Goal: Transaction & Acquisition: Download file/media

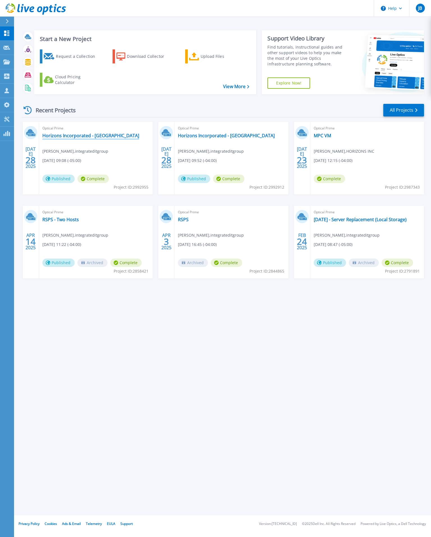
click at [73, 136] on link "Horizons Incorporated - [GEOGRAPHIC_DATA]" at bounding box center [90, 136] width 97 height 6
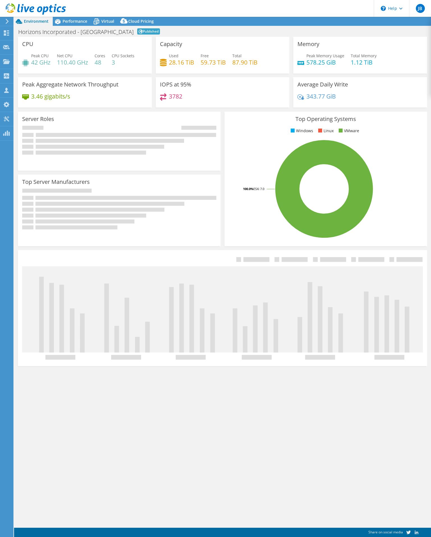
select select "USD"
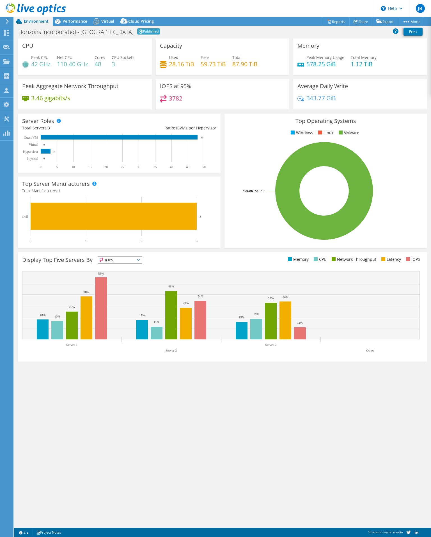
click at [107, 19] on span "Virtual" at bounding box center [107, 21] width 13 height 5
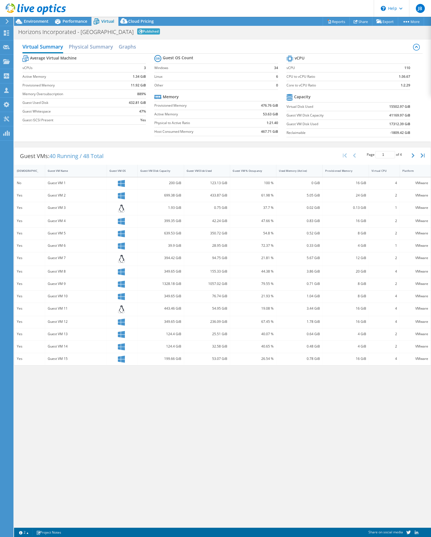
click at [8, 20] on icon at bounding box center [7, 21] width 4 height 5
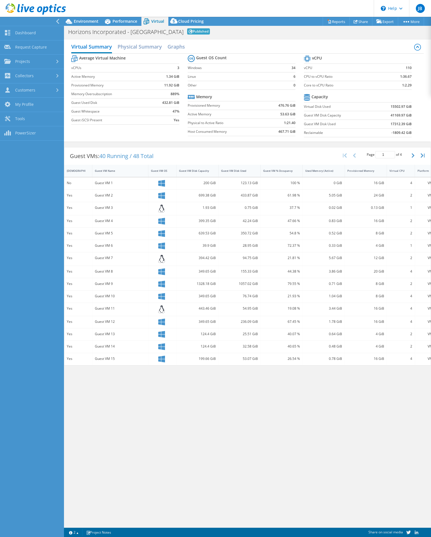
click at [29, 35] on link "Dashboard" at bounding box center [32, 33] width 64 height 14
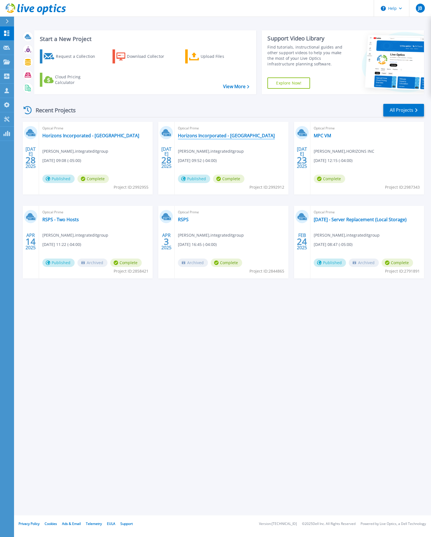
click at [202, 136] on link "Horizons Incorporated - [GEOGRAPHIC_DATA]" at bounding box center [226, 136] width 97 height 6
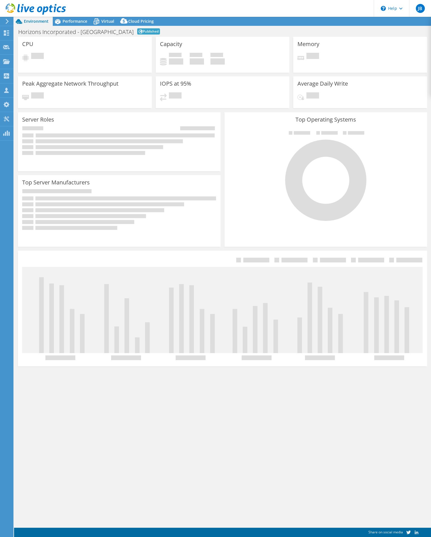
select select "USD"
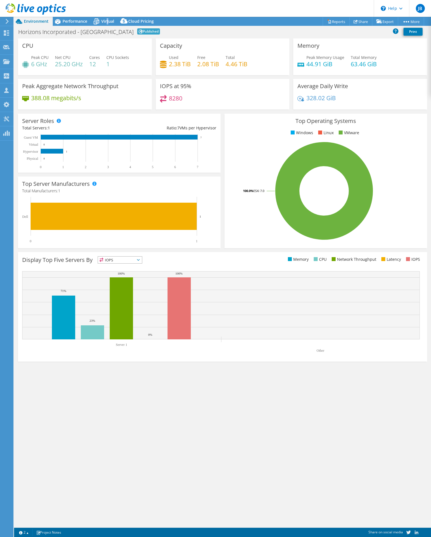
click at [107, 19] on span "Virtual" at bounding box center [107, 21] width 13 height 5
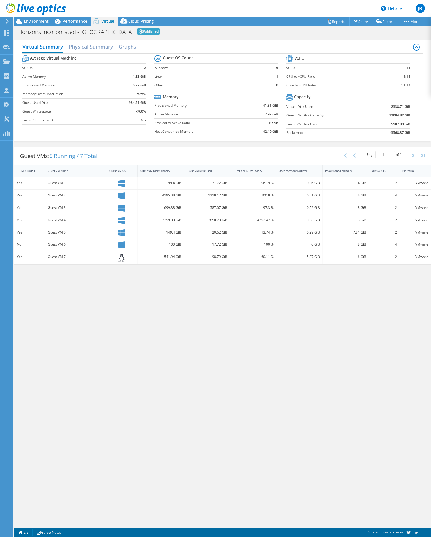
click at [6, 21] on icon at bounding box center [7, 21] width 4 height 5
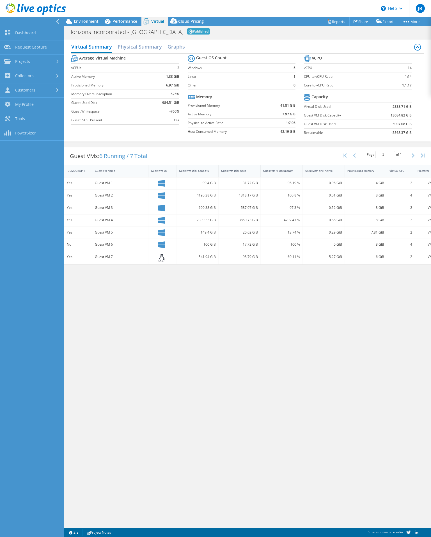
click at [26, 31] on link "Dashboard" at bounding box center [32, 33] width 64 height 14
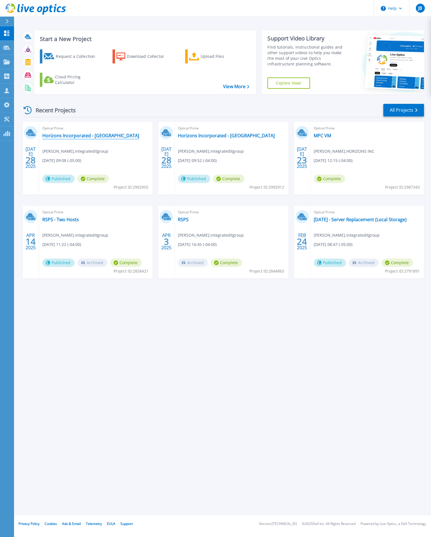
click at [63, 135] on link "Horizons Incorporated - [GEOGRAPHIC_DATA]" at bounding box center [90, 136] width 97 height 6
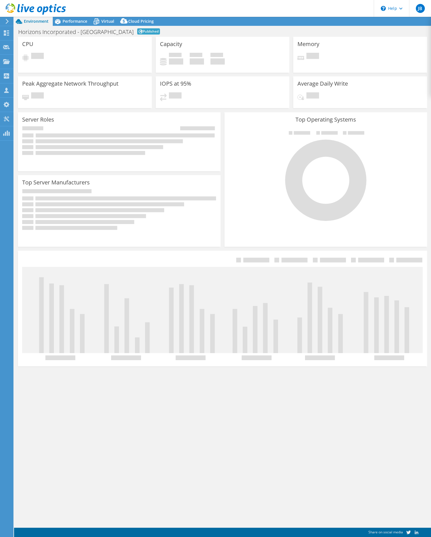
select select "USD"
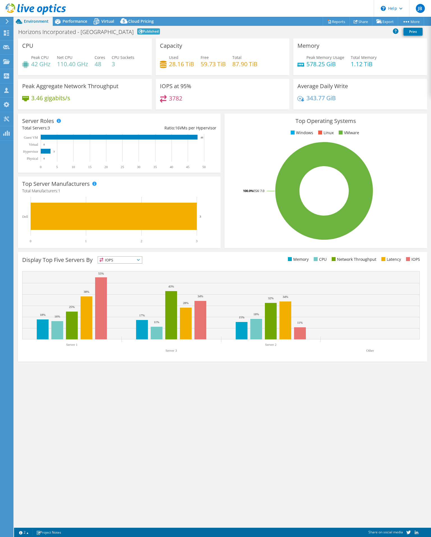
click at [111, 20] on span "Virtual" at bounding box center [107, 21] width 13 height 5
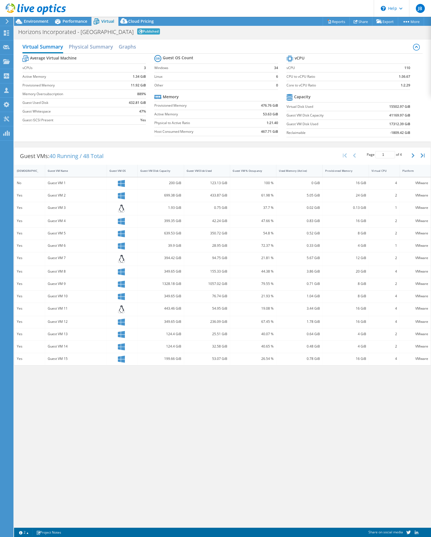
click at [67, 484] on div "Virtual Summary Physical Summary Graphs Average Virtual Machine vCPUs 3 Active …" at bounding box center [222, 281] width 417 height 489
click at [158, 439] on div "Virtual Summary Physical Summary Graphs Average Virtual Machine vCPUs 3 Active …" at bounding box center [222, 281] width 417 height 489
click at [234, 461] on div "Virtual Summary Physical Summary Graphs Average Virtual Machine vCPUs 3 Active …" at bounding box center [222, 281] width 417 height 489
click at [414, 158] on button "button" at bounding box center [414, 155] width 10 height 11
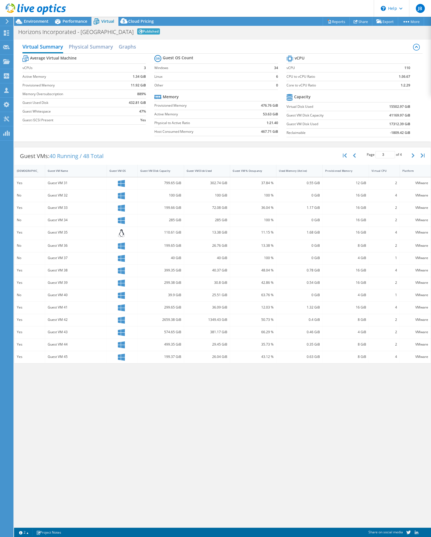
click at [414, 158] on button "button" at bounding box center [414, 155] width 10 height 11
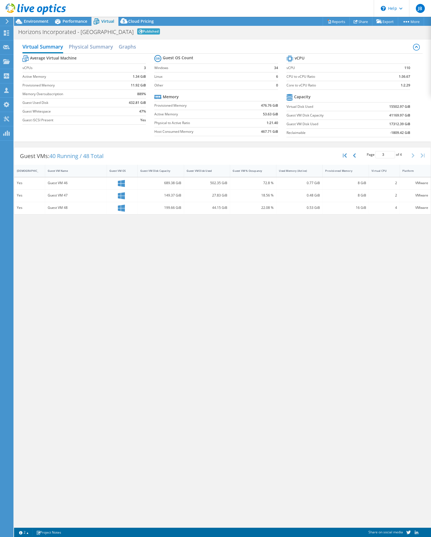
click at [390, 155] on input "3" at bounding box center [386, 154] width 20 height 7
click at [390, 155] on input "2" at bounding box center [386, 154] width 20 height 7
type input "1"
click at [390, 155] on input "1" at bounding box center [386, 154] width 20 height 7
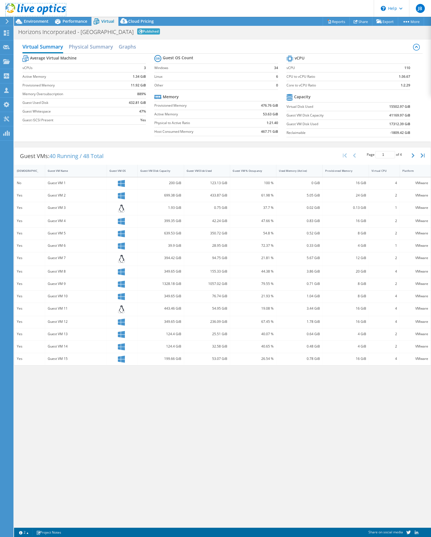
click at [16, 4] on icon at bounding box center [36, 9] width 60 height 12
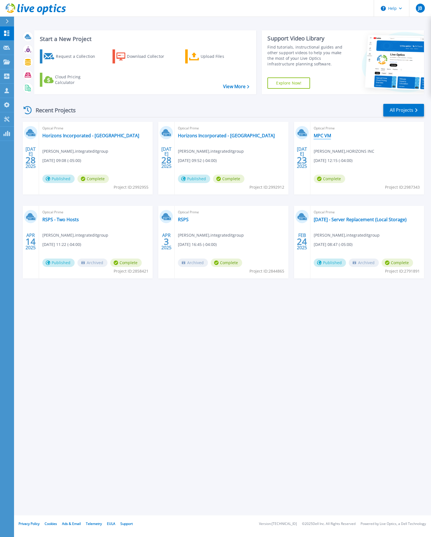
click at [326, 136] on link "MPC VM" at bounding box center [322, 136] width 17 height 6
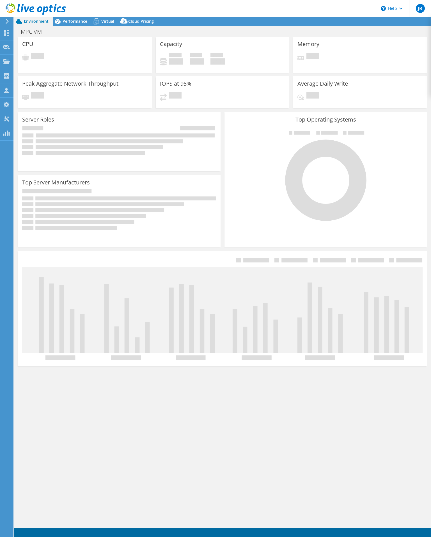
select select "USEast"
select select "USD"
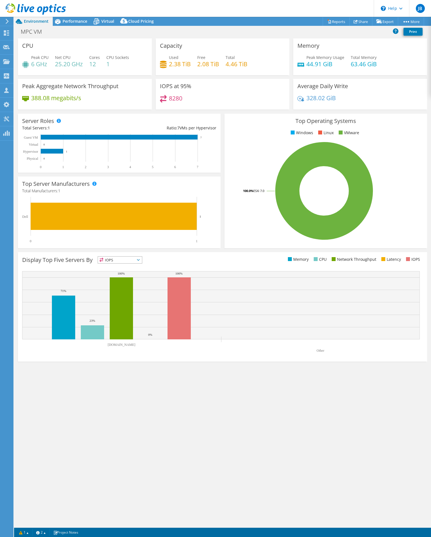
click at [104, 20] on span "Virtual" at bounding box center [107, 21] width 13 height 5
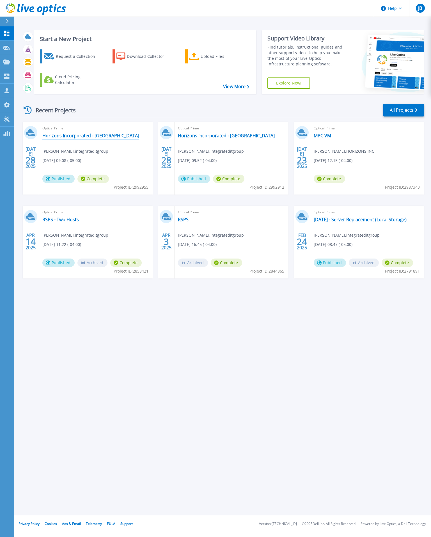
click at [90, 134] on link "Horizons Incorporated - [GEOGRAPHIC_DATA]" at bounding box center [90, 136] width 97 height 6
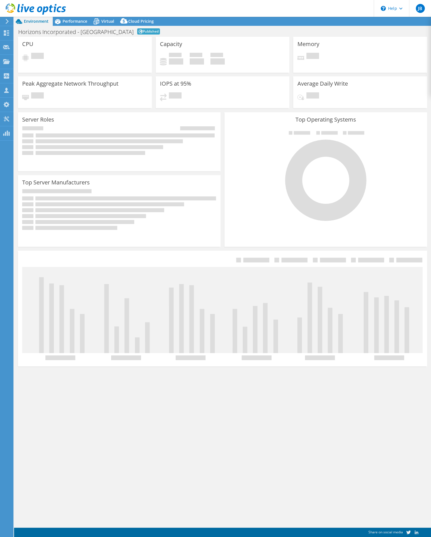
select select "USD"
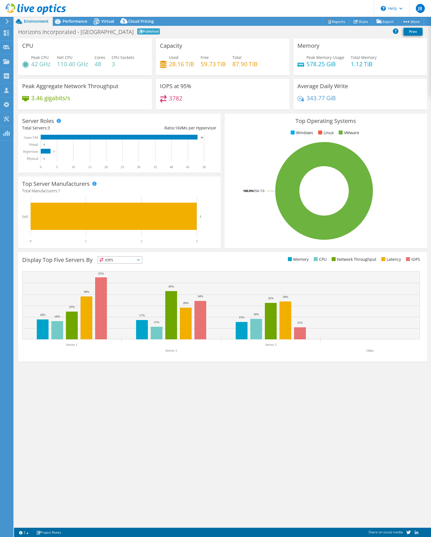
click at [100, 20] on icon at bounding box center [96, 22] width 10 height 10
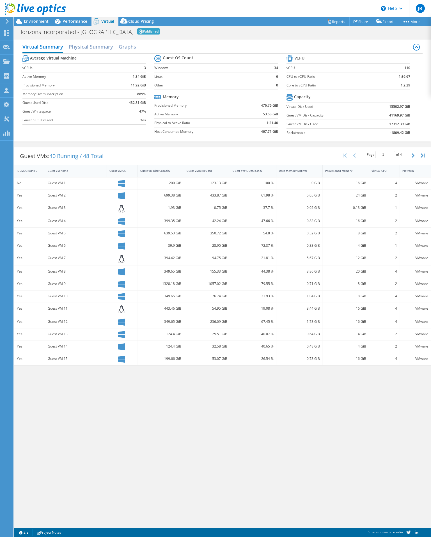
click at [8, 8] on use at bounding box center [36, 8] width 60 height 11
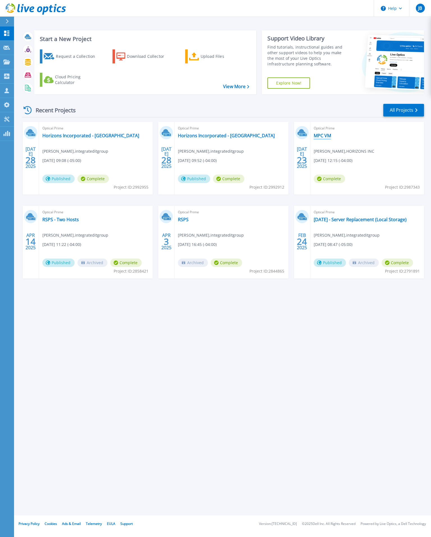
click at [325, 137] on link "MPC VM" at bounding box center [322, 136] width 17 height 6
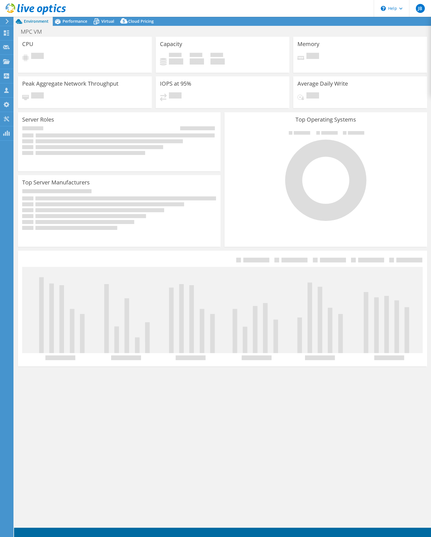
select select "USEast"
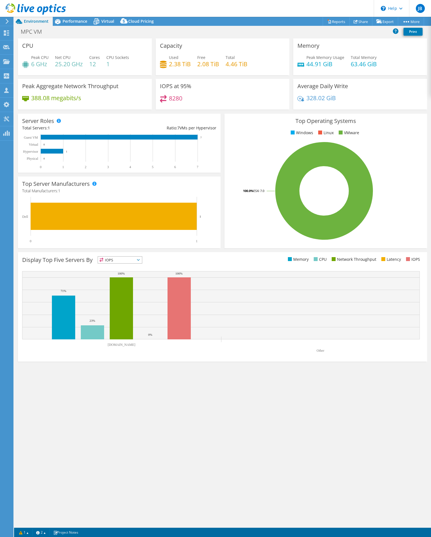
click at [103, 22] on span "Virtual" at bounding box center [107, 21] width 13 height 5
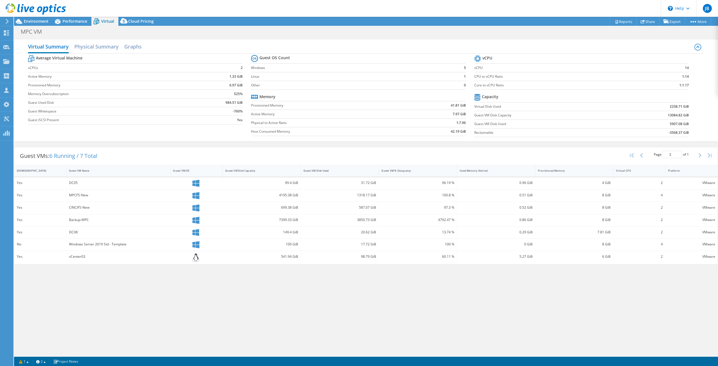
click at [194, 181] on icon at bounding box center [196, 183] width 7 height 7
click at [194, 184] on icon at bounding box center [196, 183] width 7 height 7
click at [104, 20] on span "Virtual" at bounding box center [107, 21] width 13 height 5
click at [96, 47] on h2 "Physical Summary" at bounding box center [96, 46] width 44 height 11
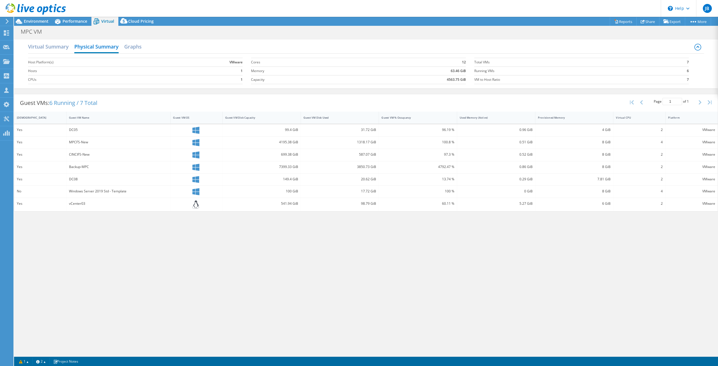
click at [200, 129] on div at bounding box center [196, 130] width 47 height 7
click at [46, 44] on h2 "Virtual Summary" at bounding box center [48, 46] width 41 height 11
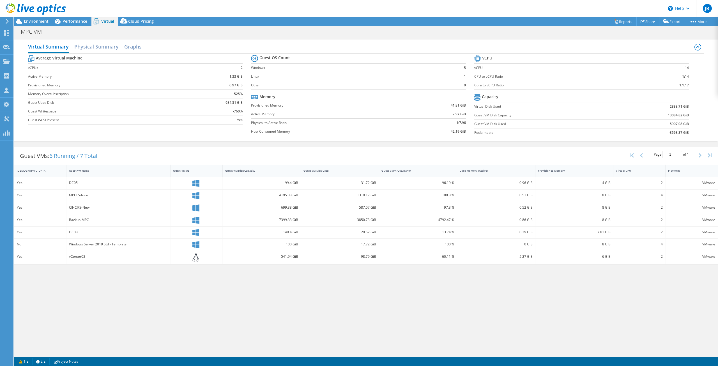
click at [7, 20] on use at bounding box center [7, 21] width 3 height 5
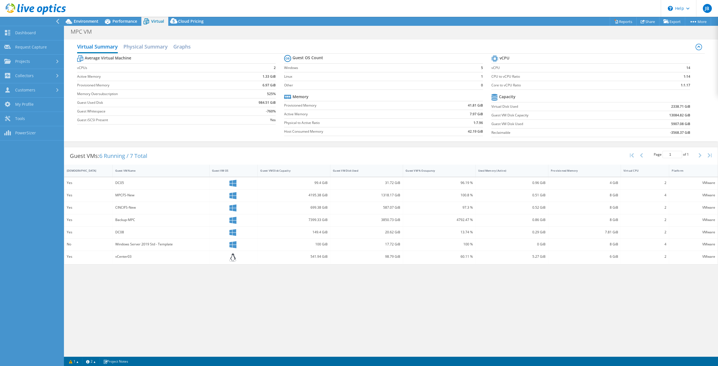
click at [22, 32] on link "Dashboard" at bounding box center [32, 33] width 64 height 14
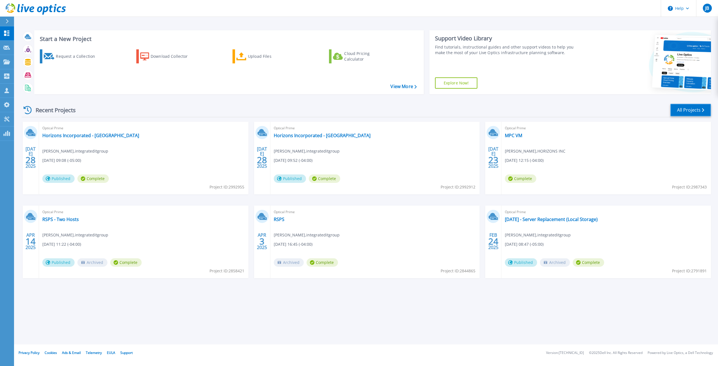
click at [692, 111] on link "All Projects" at bounding box center [691, 110] width 41 height 13
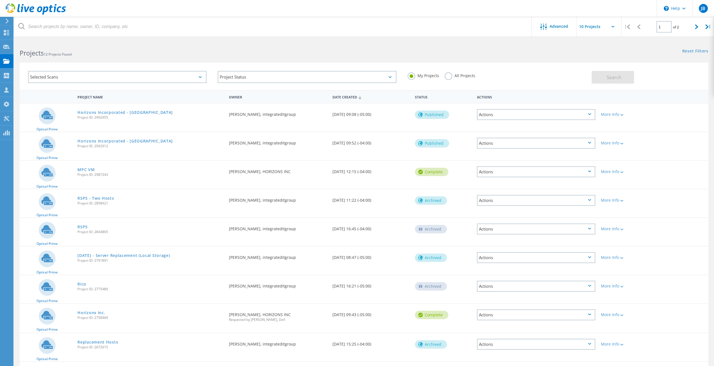
click at [91, 312] on link "Horizons Inc." at bounding box center [91, 313] width 28 height 4
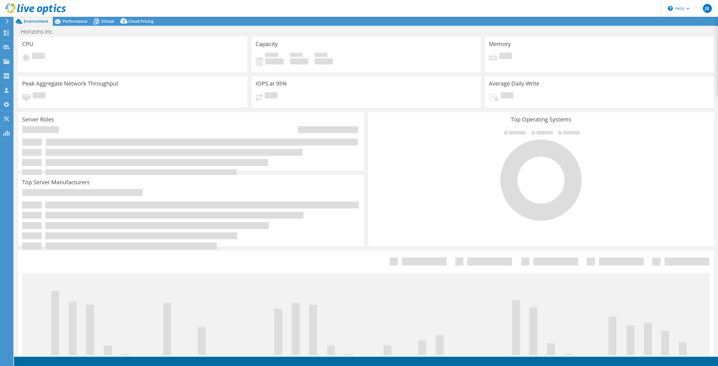
select select "USEast"
select select "USD"
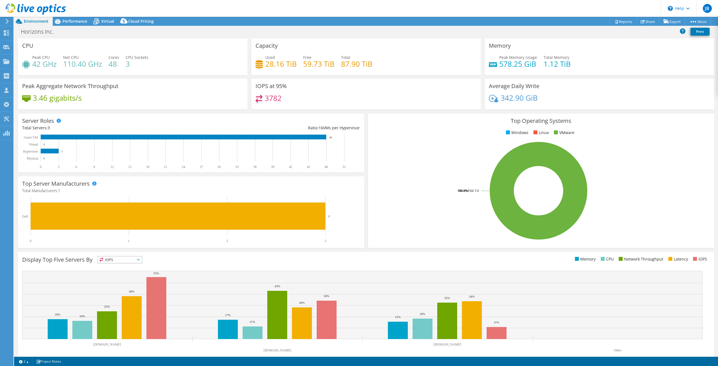
click at [100, 20] on icon at bounding box center [96, 22] width 10 height 10
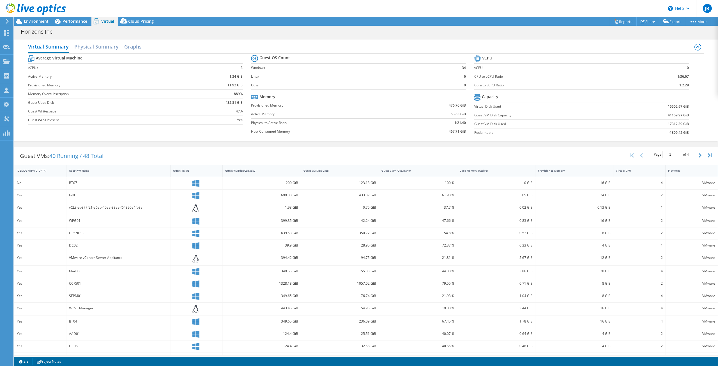
click at [73, 20] on span "Performance" at bounding box center [75, 21] width 25 height 5
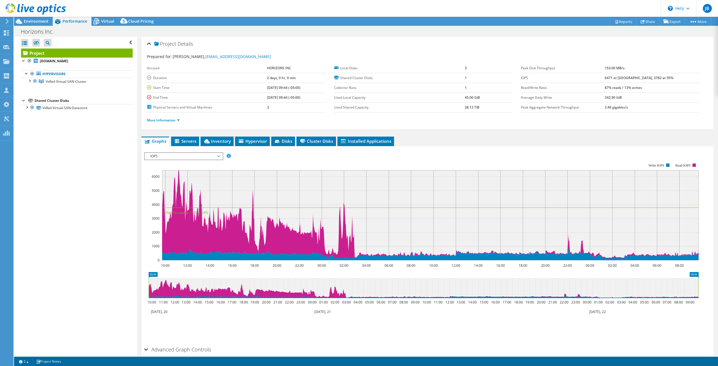
click at [31, 82] on div at bounding box center [30, 81] width 6 height 6
click at [32, 88] on div at bounding box center [32, 88] width 6 height 6
click at [32, 119] on div at bounding box center [32, 118] width 6 height 6
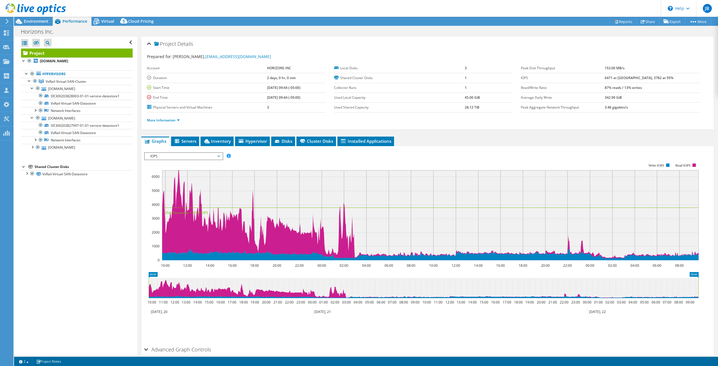
click at [31, 148] on div at bounding box center [32, 147] width 6 height 6
click at [35, 20] on span "Environment" at bounding box center [36, 21] width 25 height 5
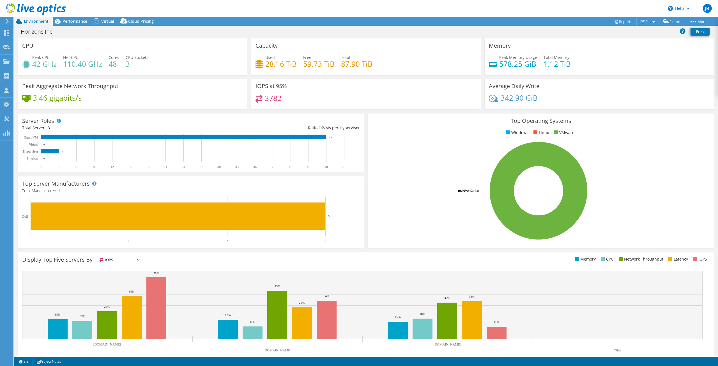
click at [105, 19] on span "Virtual" at bounding box center [107, 21] width 13 height 5
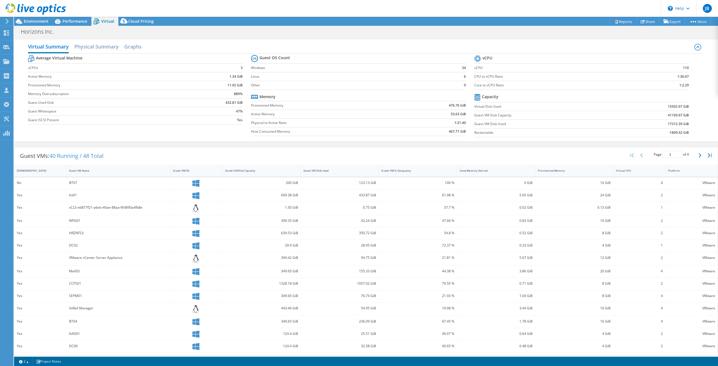
click at [194, 184] on icon at bounding box center [196, 183] width 7 height 7
click at [622, 22] on link "Reports" at bounding box center [623, 21] width 27 height 9
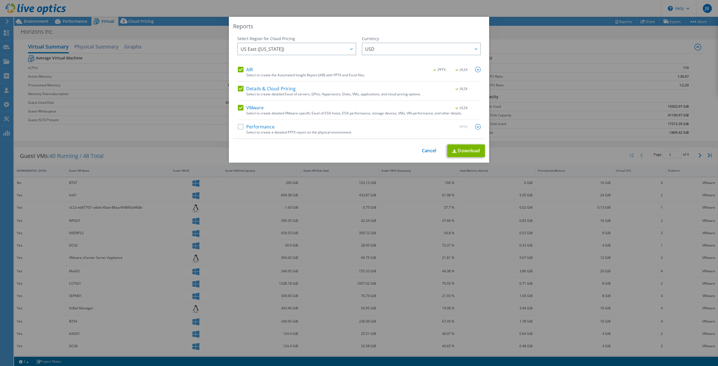
click at [240, 89] on label "Details & Cloud Pricing" at bounding box center [267, 89] width 58 height 6
click at [0, 0] on input "Details & Cloud Pricing" at bounding box center [0, 0] width 0 height 0
click at [238, 68] on label "AIR" at bounding box center [245, 70] width 15 height 6
click at [0, 0] on input "AIR" at bounding box center [0, 0] width 0 height 0
click at [467, 150] on link "Download" at bounding box center [467, 151] width 38 height 13
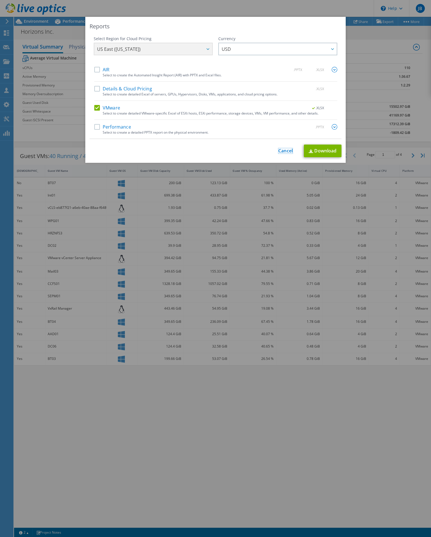
click at [284, 149] on link "Cancel" at bounding box center [285, 150] width 14 height 5
